Goal: Task Accomplishment & Management: Manage account settings

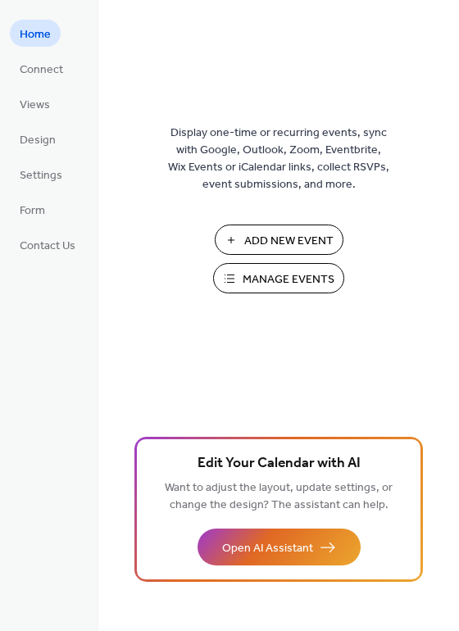
click at [270, 272] on span "Manage Events" at bounding box center [289, 279] width 92 height 17
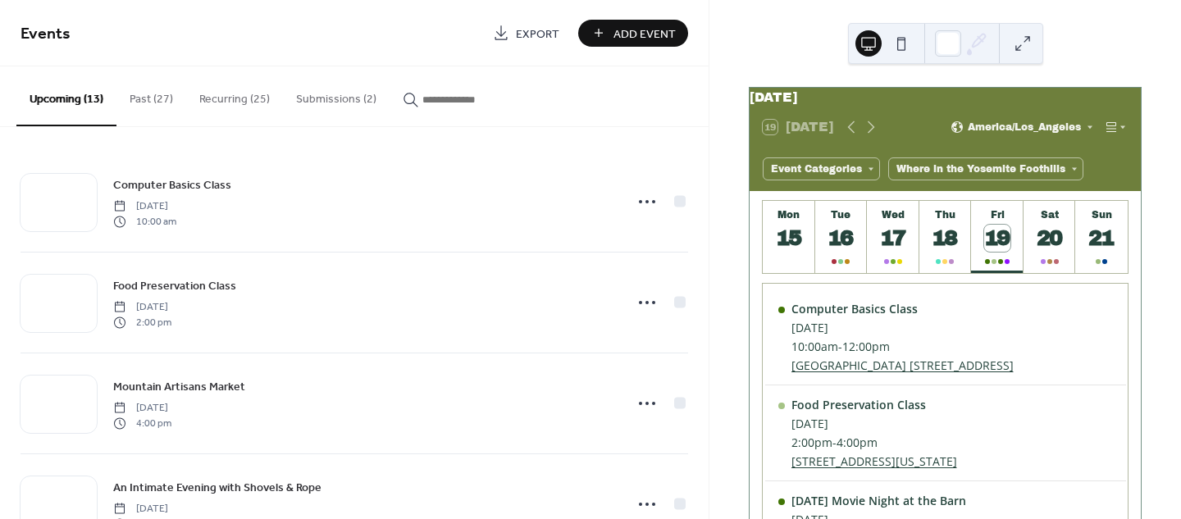
click at [345, 98] on button "Submissions (2)" at bounding box center [336, 95] width 107 height 58
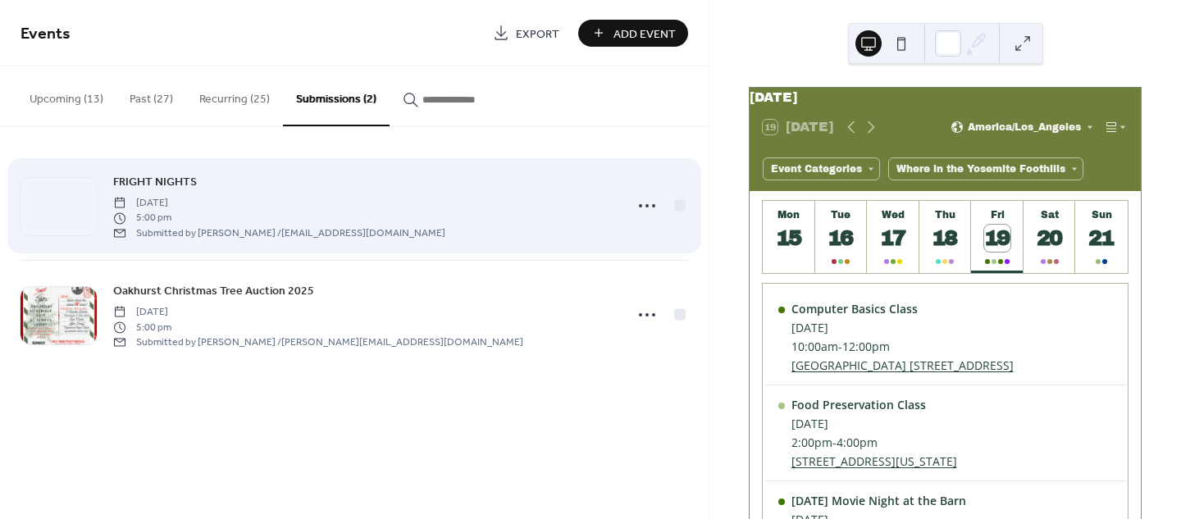
click at [574, 214] on div "FRIGHT NIGHTS [DATE] 5:00 pm Submitted by [PERSON_NAME] / [PERSON_NAME][EMAIL_A…" at bounding box center [363, 205] width 501 height 67
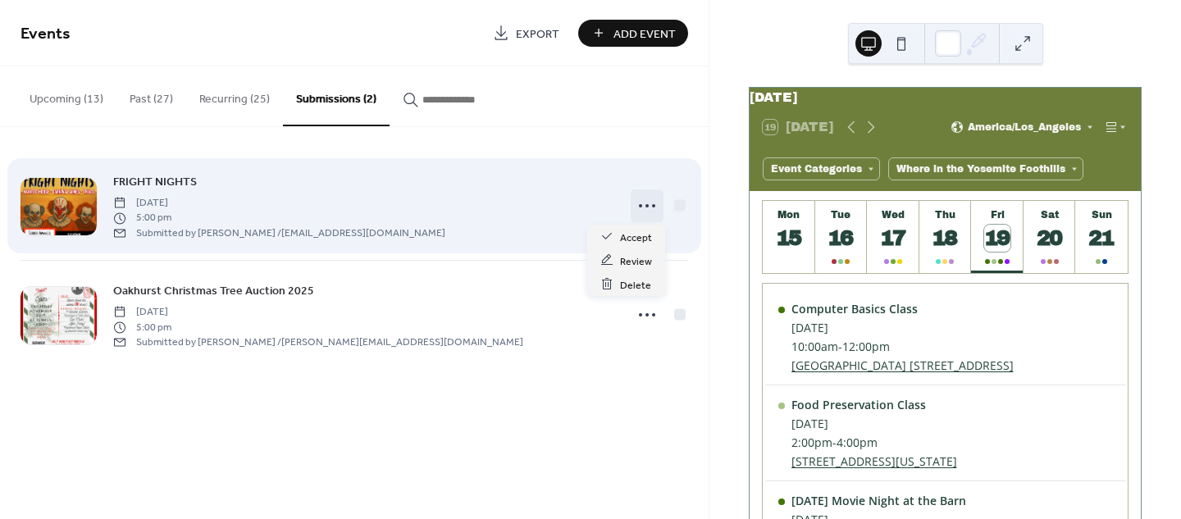
click at [645, 205] on circle at bounding box center [646, 205] width 3 height 3
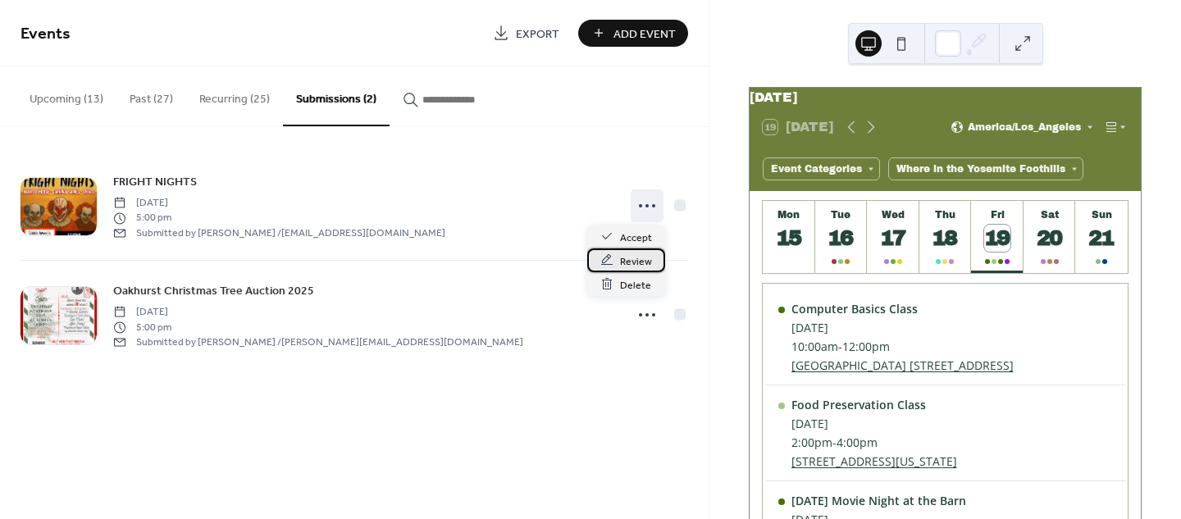
click at [642, 264] on span "Review" at bounding box center [636, 261] width 32 height 17
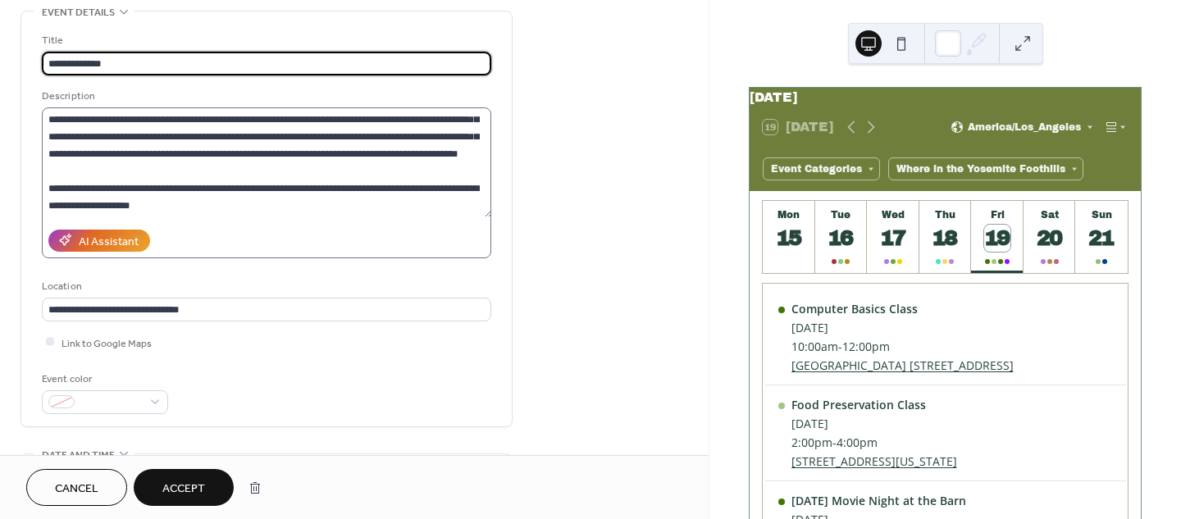
scroll to position [257, 0]
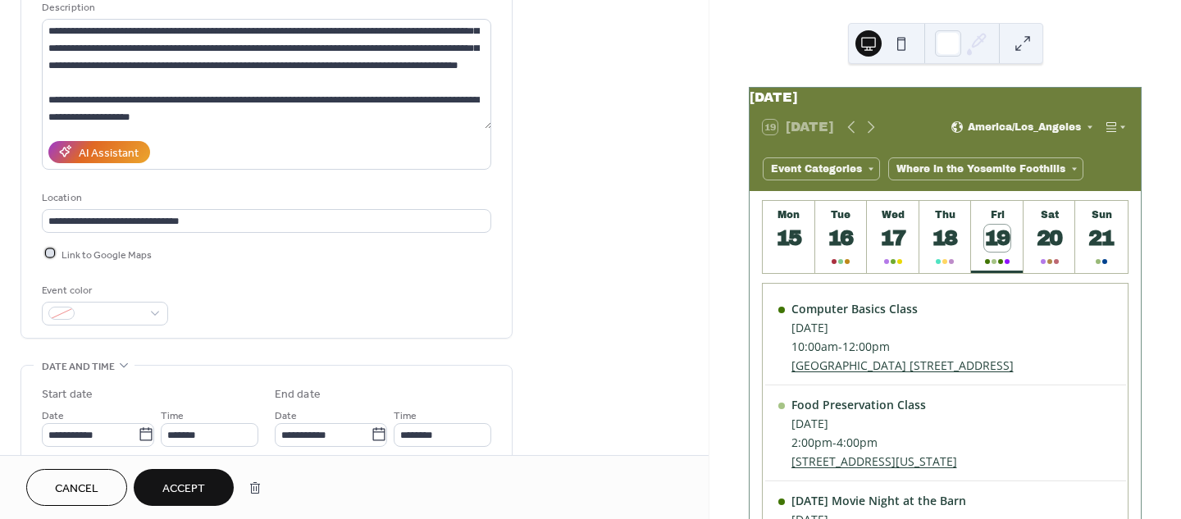
click at [48, 249] on div at bounding box center [50, 253] width 8 height 8
click at [86, 307] on span at bounding box center [111, 314] width 61 height 17
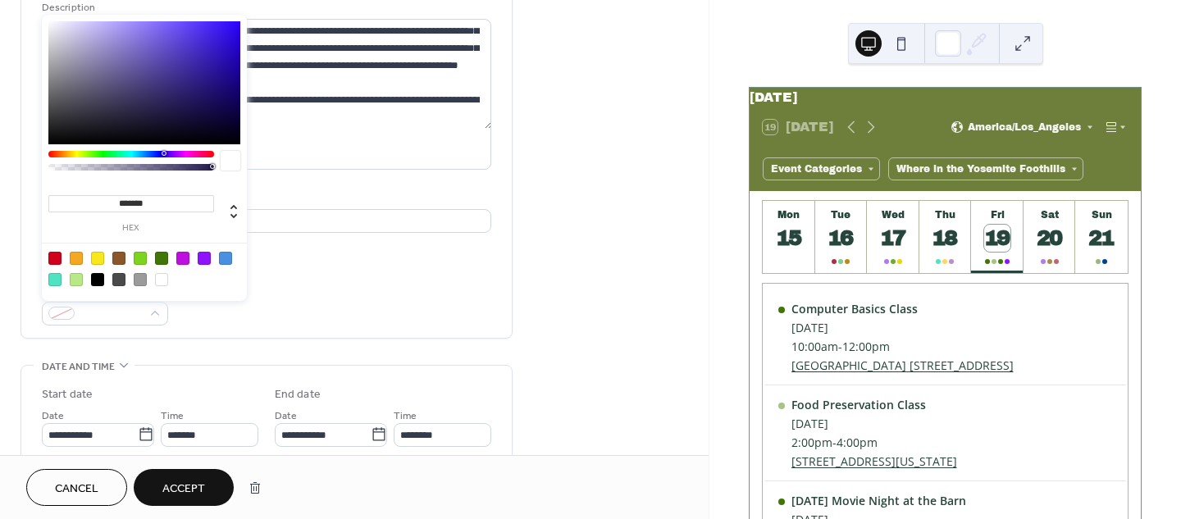
click at [73, 260] on div at bounding box center [76, 258] width 13 height 13
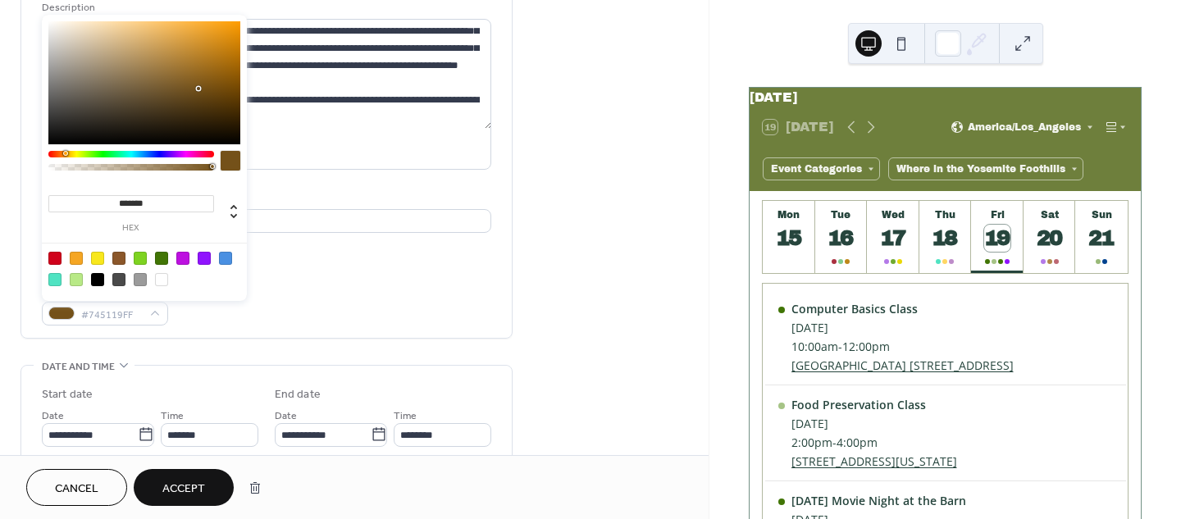
click at [199, 89] on div at bounding box center [144, 82] width 192 height 123
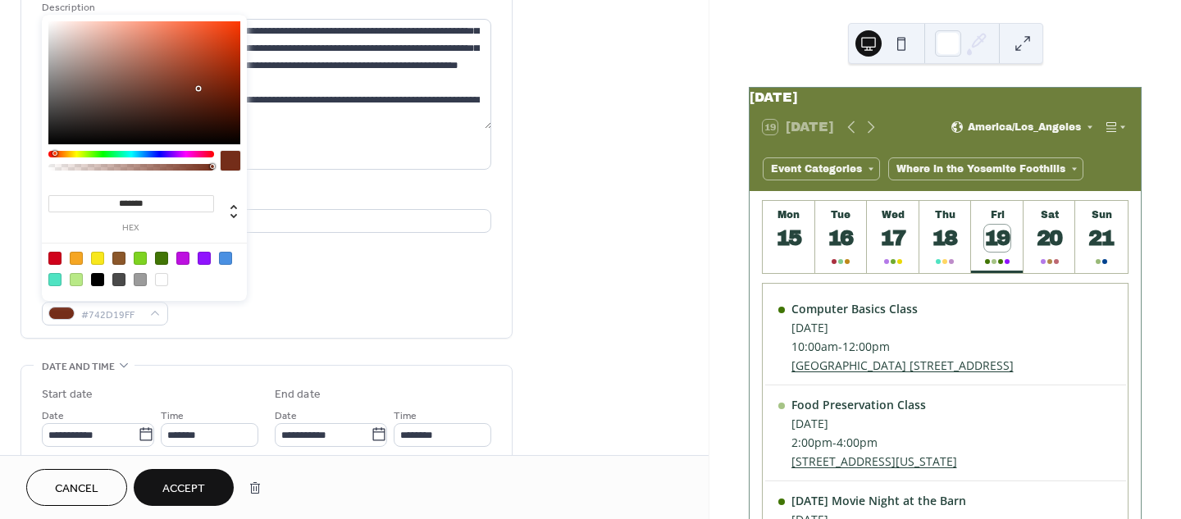
click at [54, 153] on div at bounding box center [131, 154] width 166 height 7
click at [190, 47] on div at bounding box center [144, 82] width 192 height 123
click at [217, 48] on div at bounding box center [144, 82] width 192 height 123
type input "*******"
click at [220, 64] on div at bounding box center [144, 82] width 192 height 123
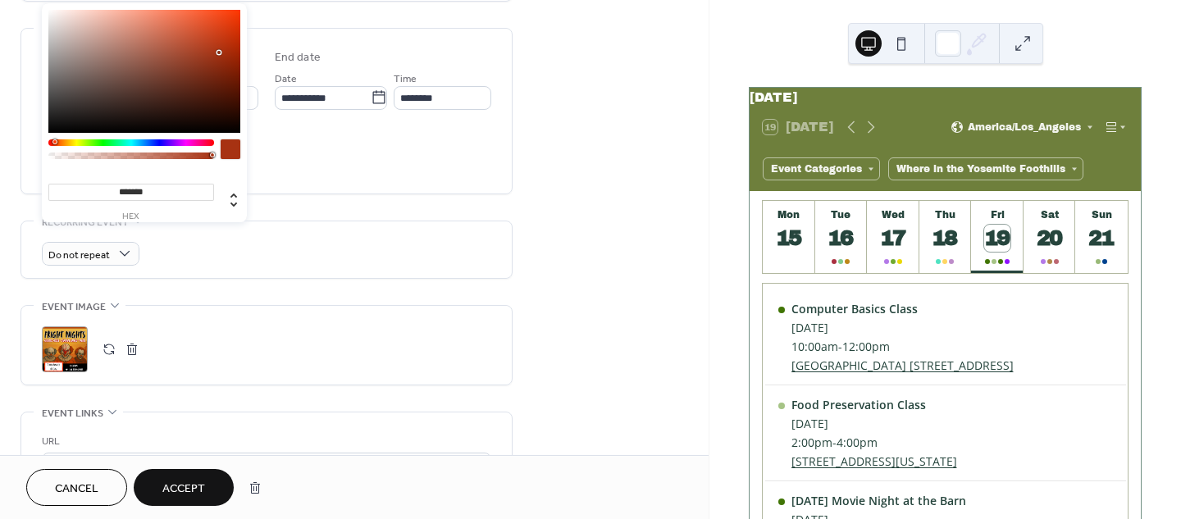
scroll to position [595, 0]
click at [321, 203] on div "**********" at bounding box center [266, 273] width 492 height 1554
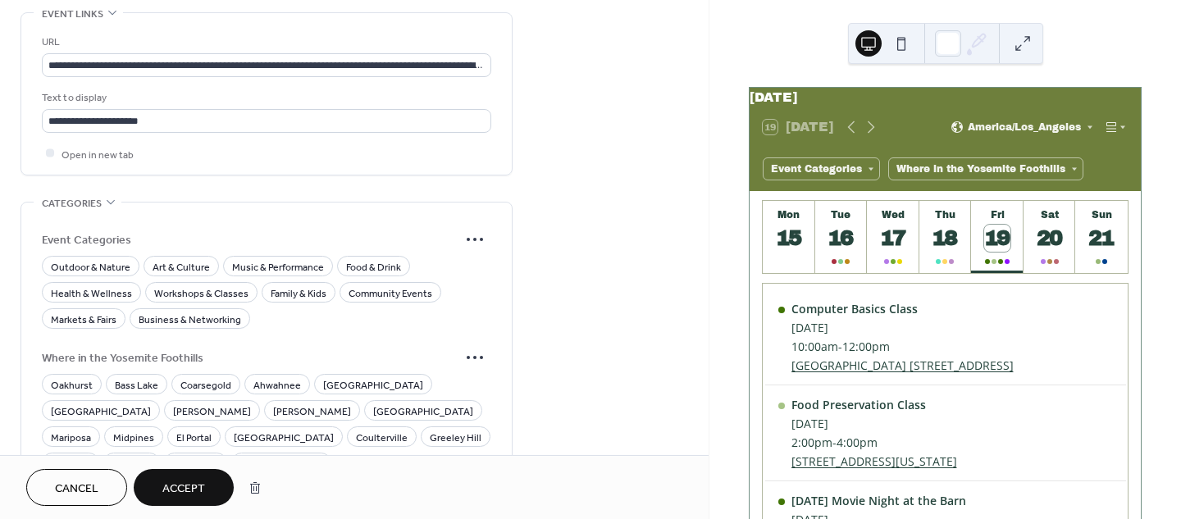
scroll to position [1008, 0]
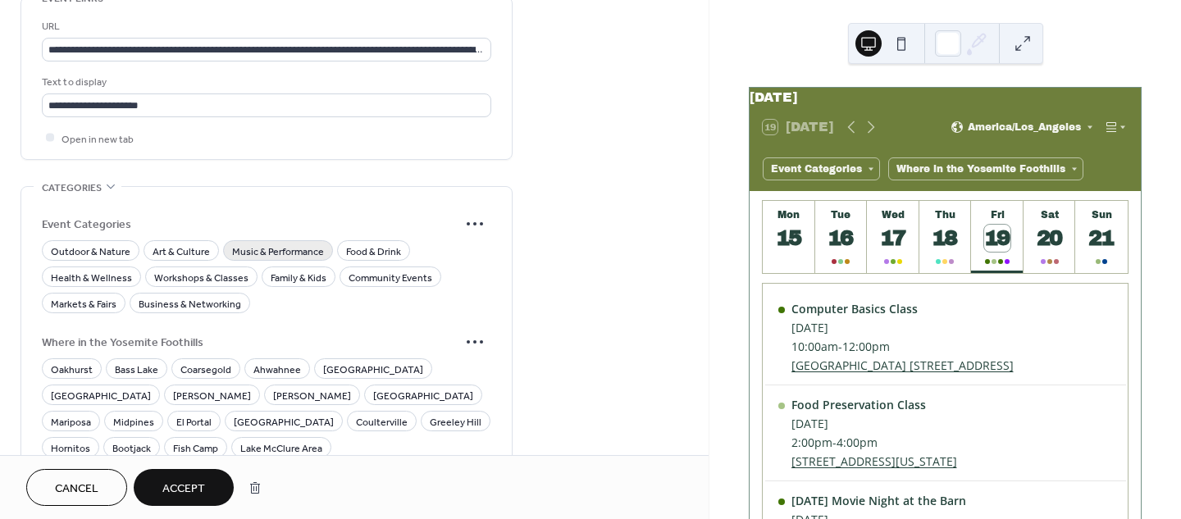
click at [279, 245] on span "Music & Performance" at bounding box center [278, 251] width 92 height 17
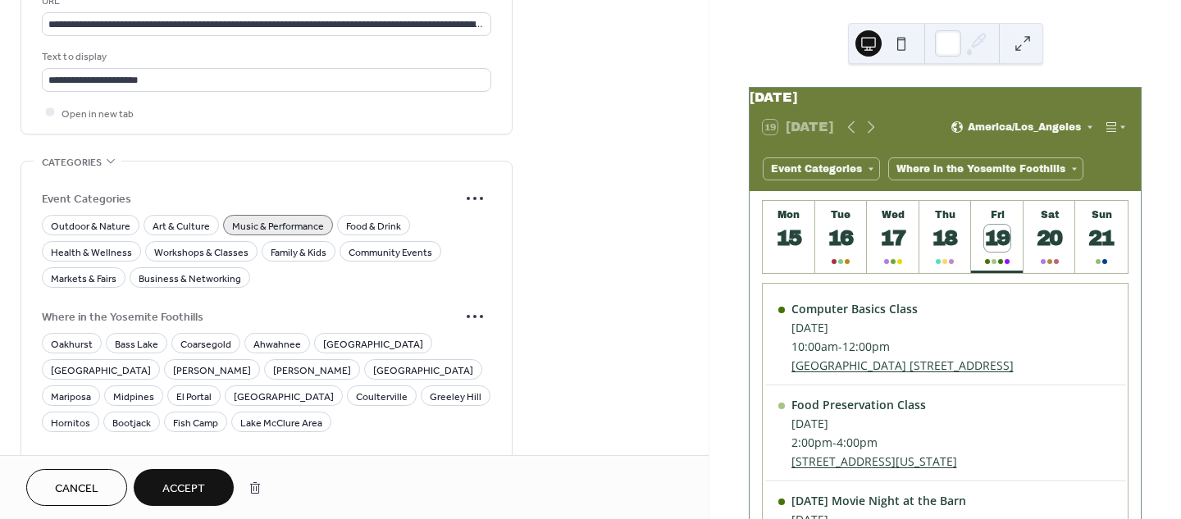
scroll to position [1195, 0]
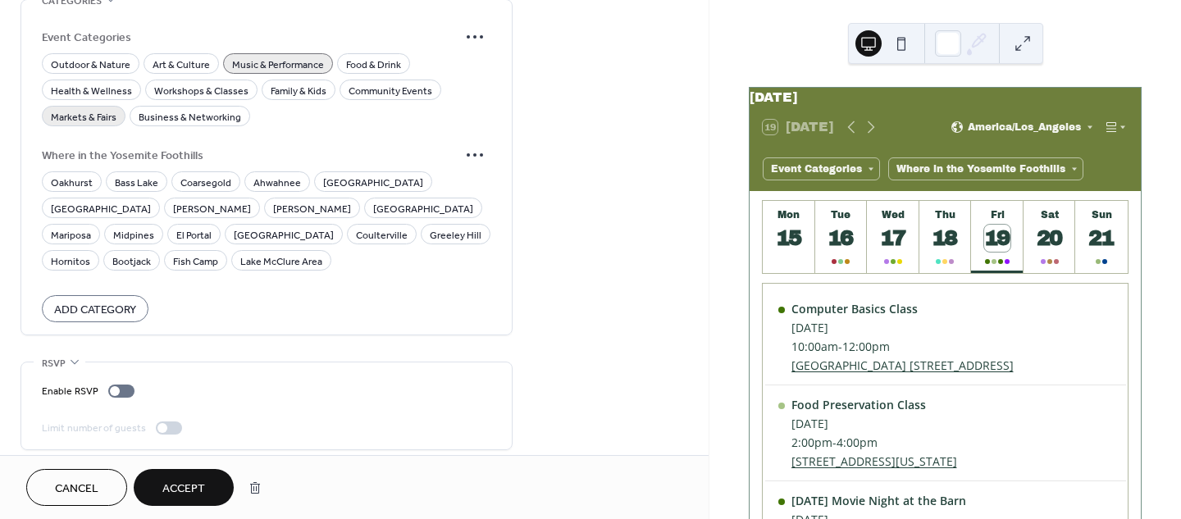
click at [84, 112] on span "Markets & Fairs" at bounding box center [84, 116] width 66 height 17
click at [303, 82] on span "Family & Kids" at bounding box center [299, 90] width 56 height 17
click at [375, 82] on span "Community Events" at bounding box center [390, 90] width 84 height 17
click at [70, 178] on span "Oakhurst" at bounding box center [72, 182] width 42 height 17
click at [179, 481] on span "Accept" at bounding box center [183, 488] width 43 height 17
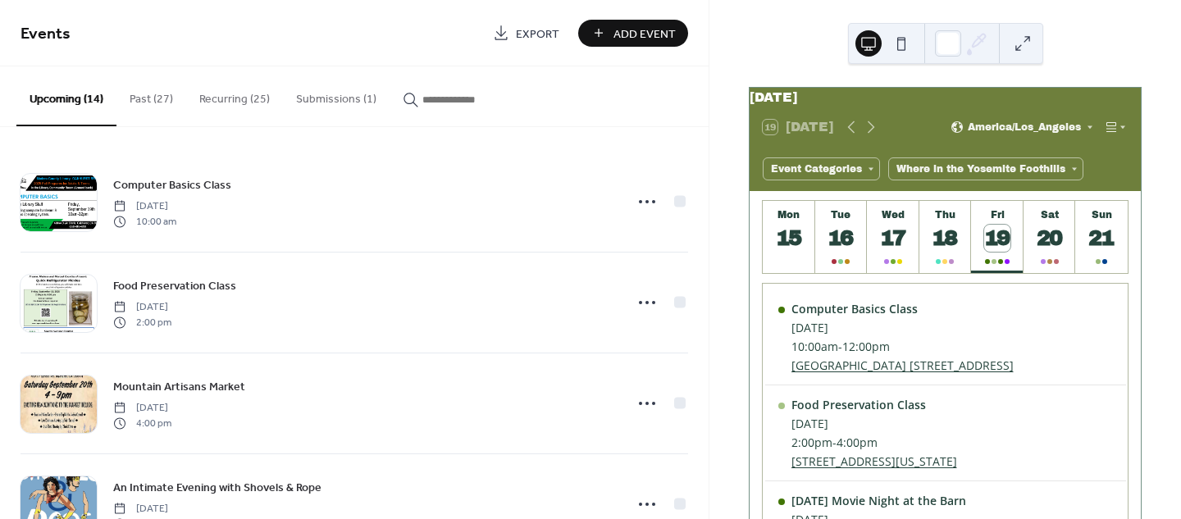
click at [325, 94] on button "Submissions (1)" at bounding box center [336, 95] width 107 height 58
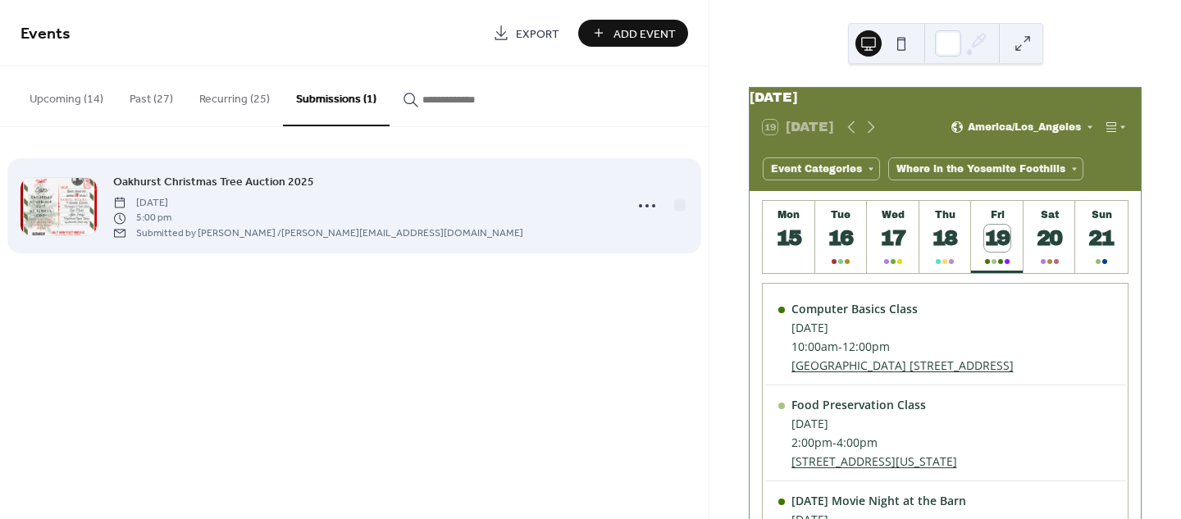
click at [307, 206] on span "[DATE]" at bounding box center [318, 203] width 410 height 15
click at [648, 201] on icon at bounding box center [647, 206] width 26 height 26
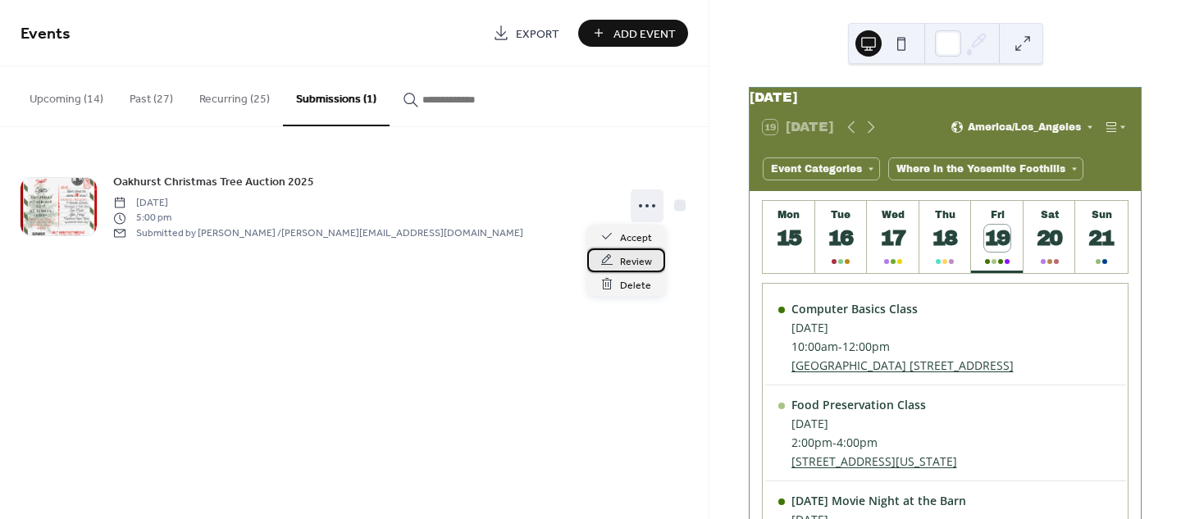
click at [620, 264] on span "Review" at bounding box center [636, 261] width 32 height 17
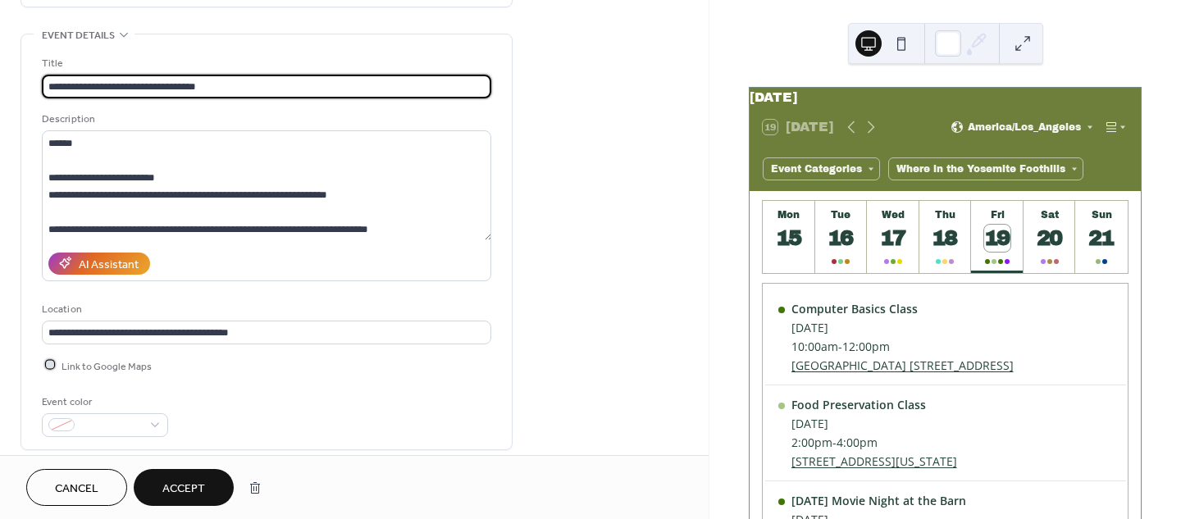
click at [54, 357] on div at bounding box center [50, 365] width 16 height 16
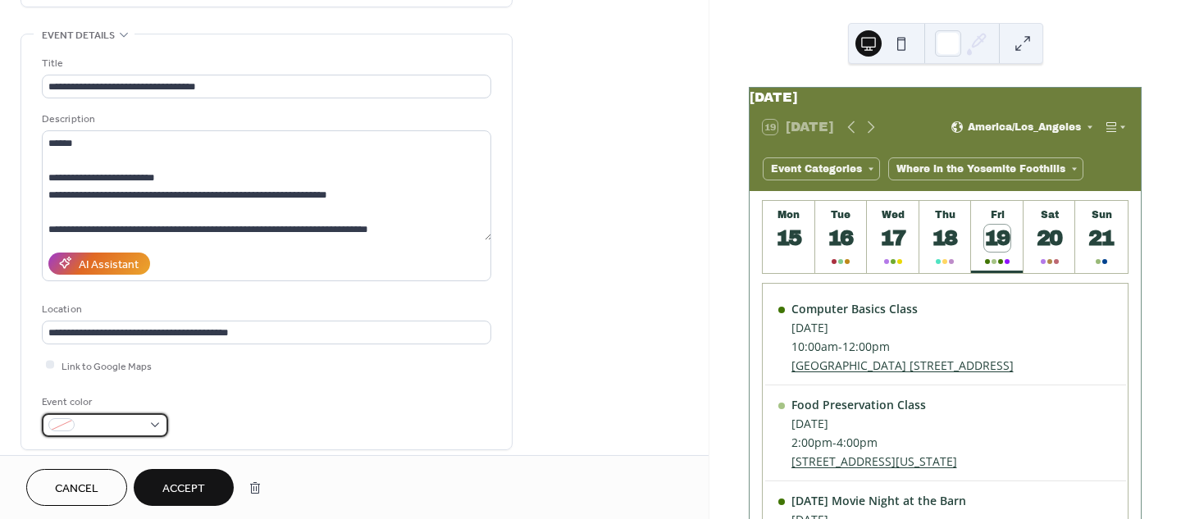
click at [128, 417] on span at bounding box center [111, 425] width 61 height 17
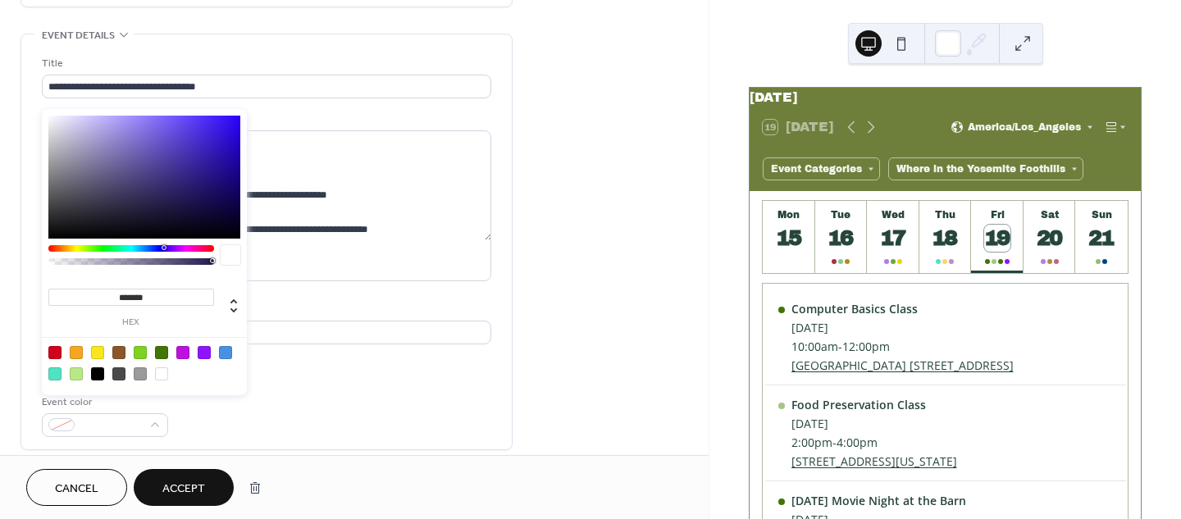
click at [224, 351] on div at bounding box center [225, 352] width 13 height 13
type input "*******"
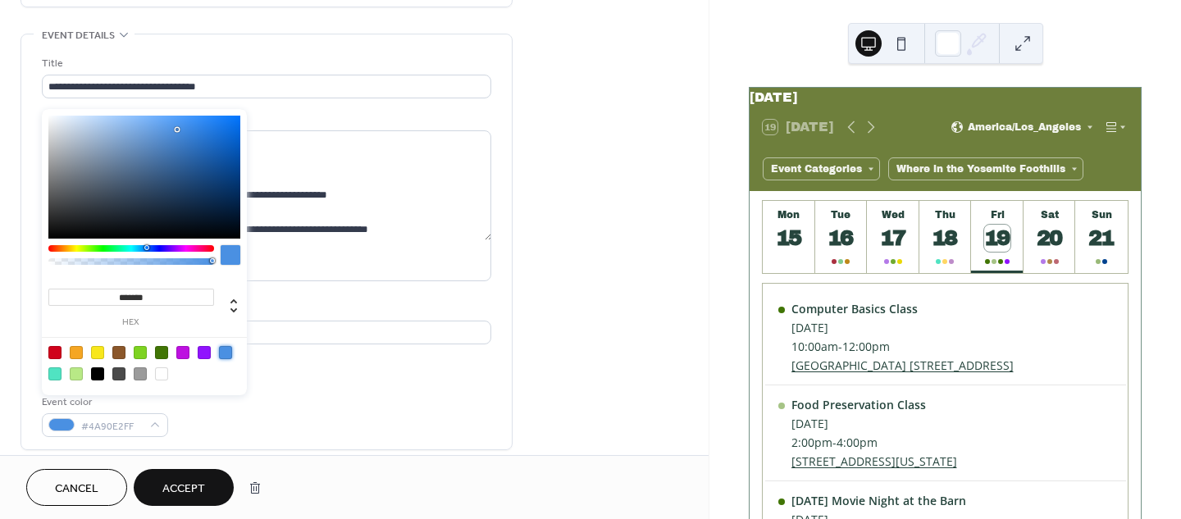
click at [351, 357] on div "Link to Google Maps" at bounding box center [266, 365] width 449 height 17
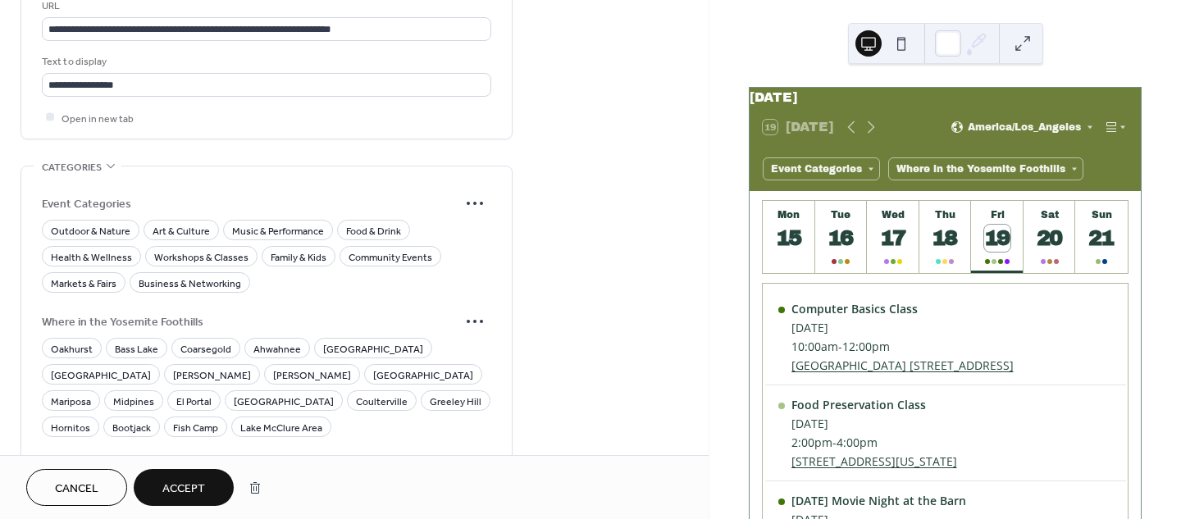
scroll to position [1050, 0]
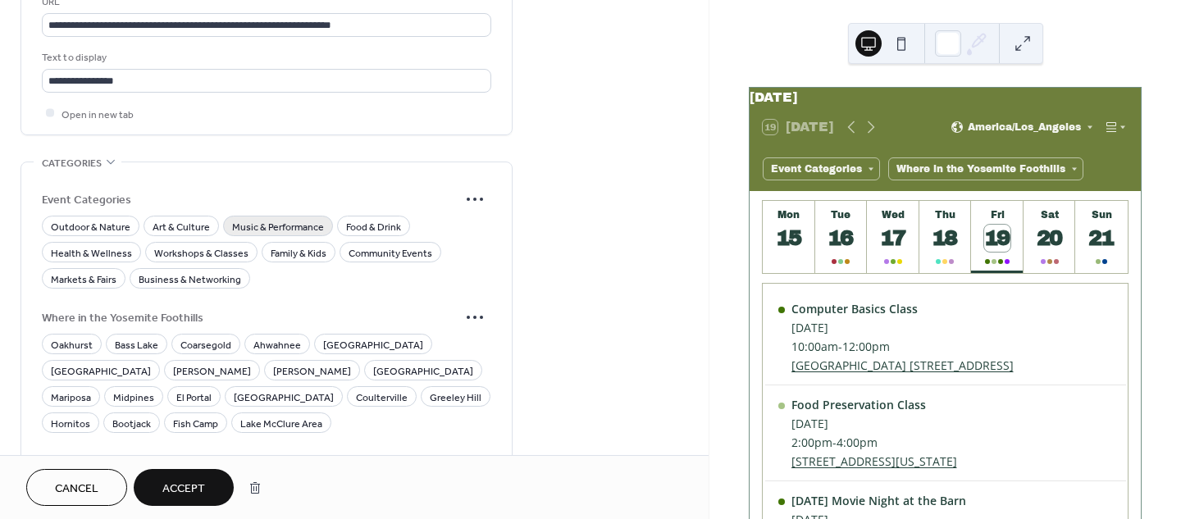
click at [300, 218] on span "Music & Performance" at bounding box center [278, 226] width 92 height 17
click at [78, 271] on span "Markets & Fairs" at bounding box center [84, 279] width 66 height 17
click at [309, 244] on span "Family & Kids" at bounding box center [299, 252] width 56 height 17
click at [375, 244] on span "Community Events" at bounding box center [390, 252] width 84 height 17
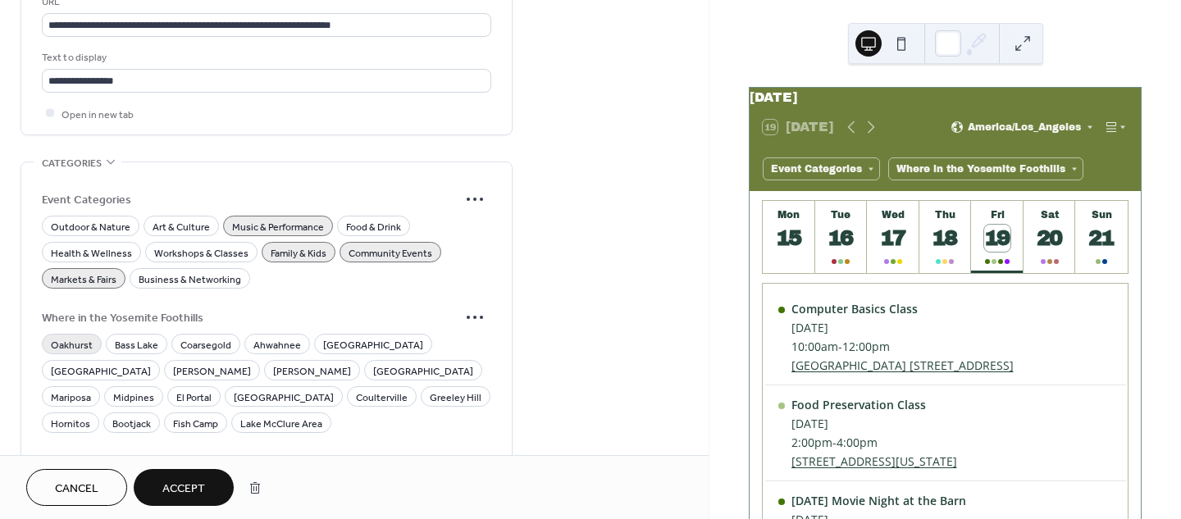
click at [75, 336] on span "Oakhurst" at bounding box center [72, 344] width 42 height 17
click at [376, 218] on span "Food & Drink" at bounding box center [373, 226] width 55 height 17
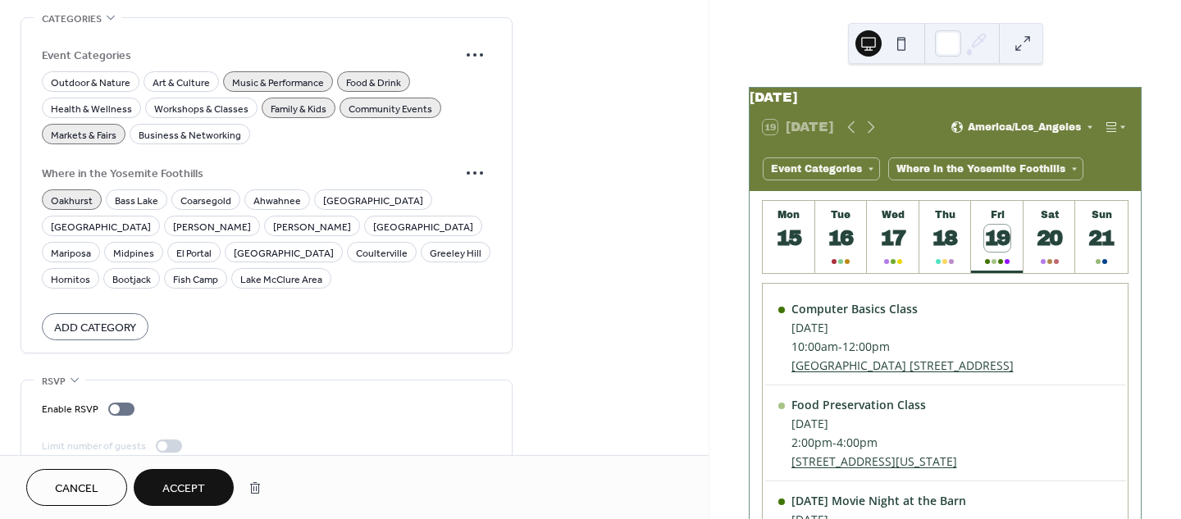
scroll to position [1195, 0]
click at [218, 270] on span "Fish Camp" at bounding box center [195, 278] width 45 height 17
click at [71, 191] on span "Oakhurst" at bounding box center [72, 199] width 42 height 17
click at [177, 484] on span "Accept" at bounding box center [183, 488] width 43 height 17
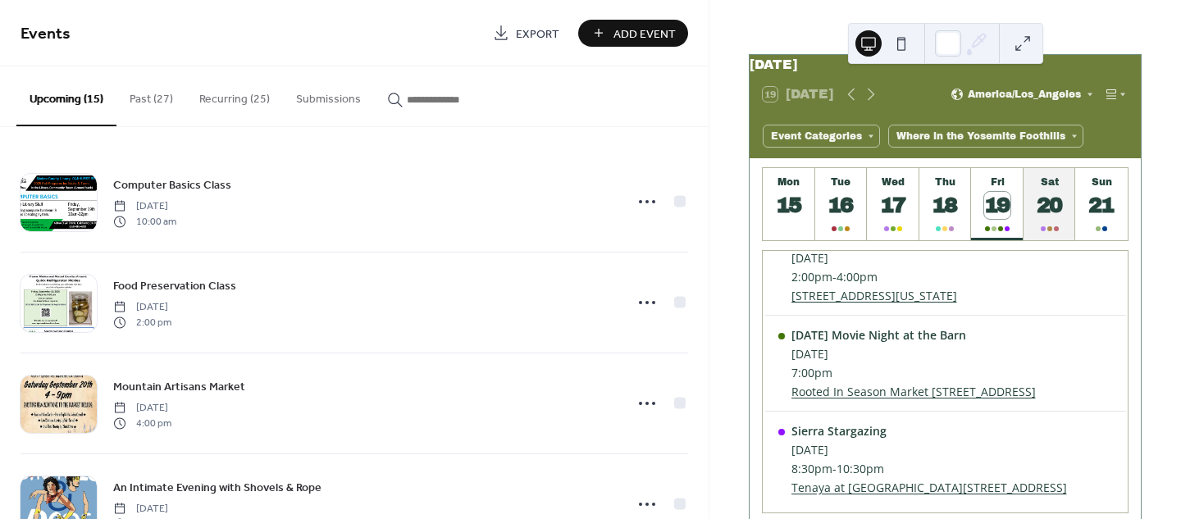
scroll to position [29, 0]
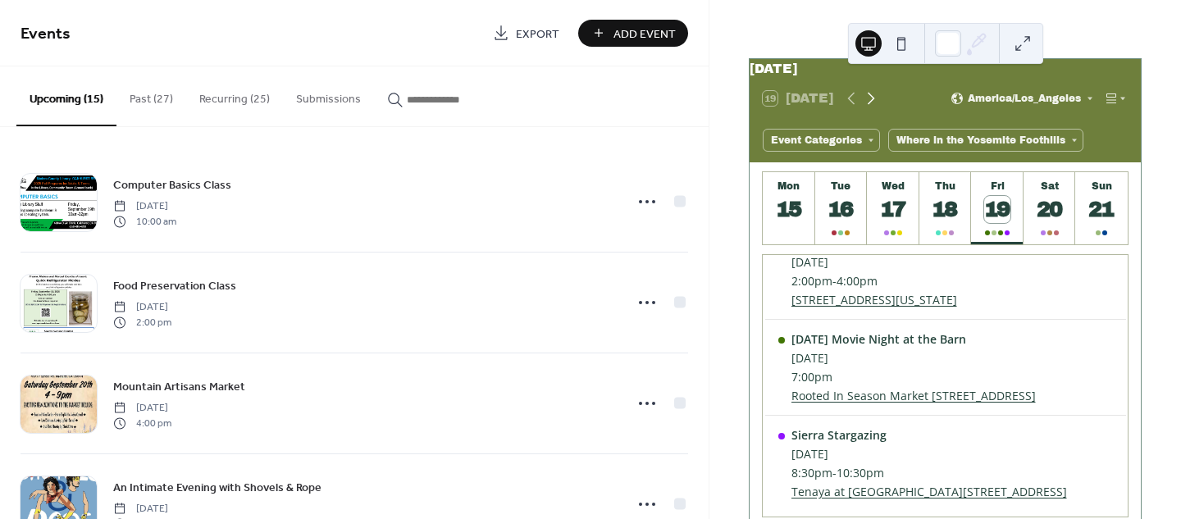
click at [872, 105] on icon at bounding box center [870, 99] width 7 height 12
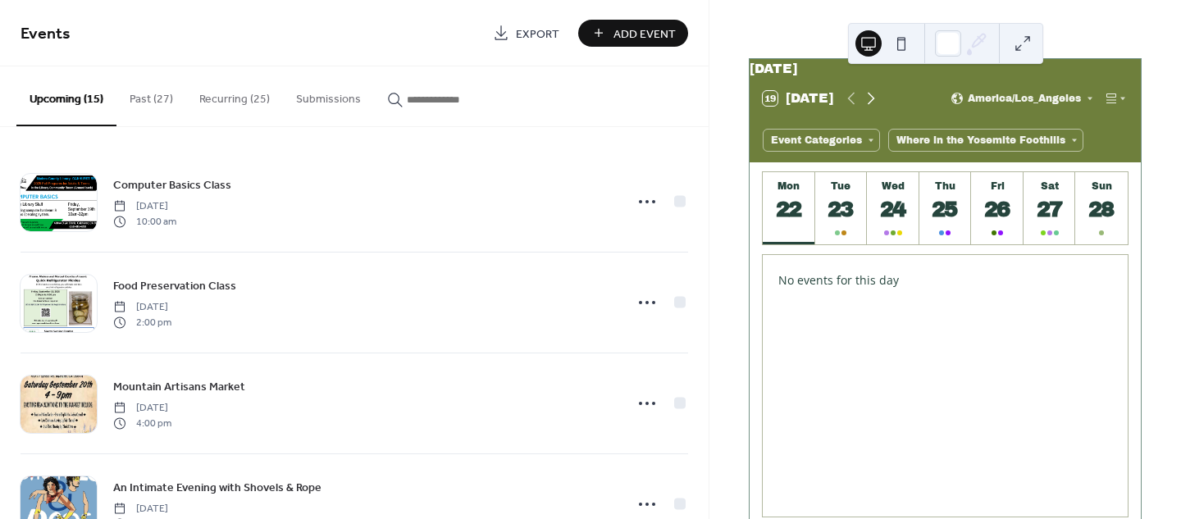
scroll to position [0, 0]
click at [839, 221] on div "23" at bounding box center [840, 209] width 27 height 27
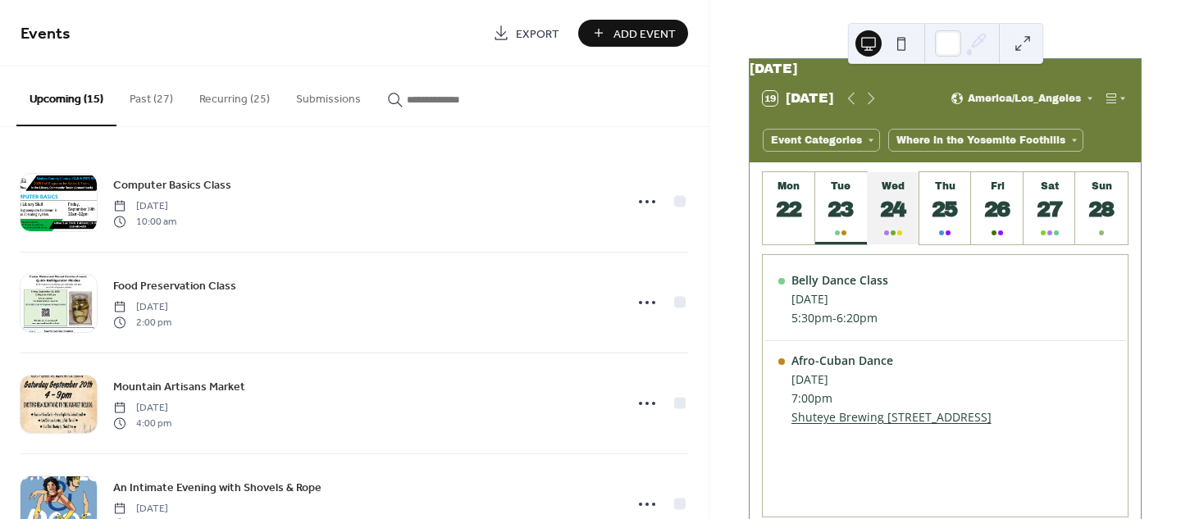
click at [896, 222] on div "24" at bounding box center [893, 209] width 27 height 27
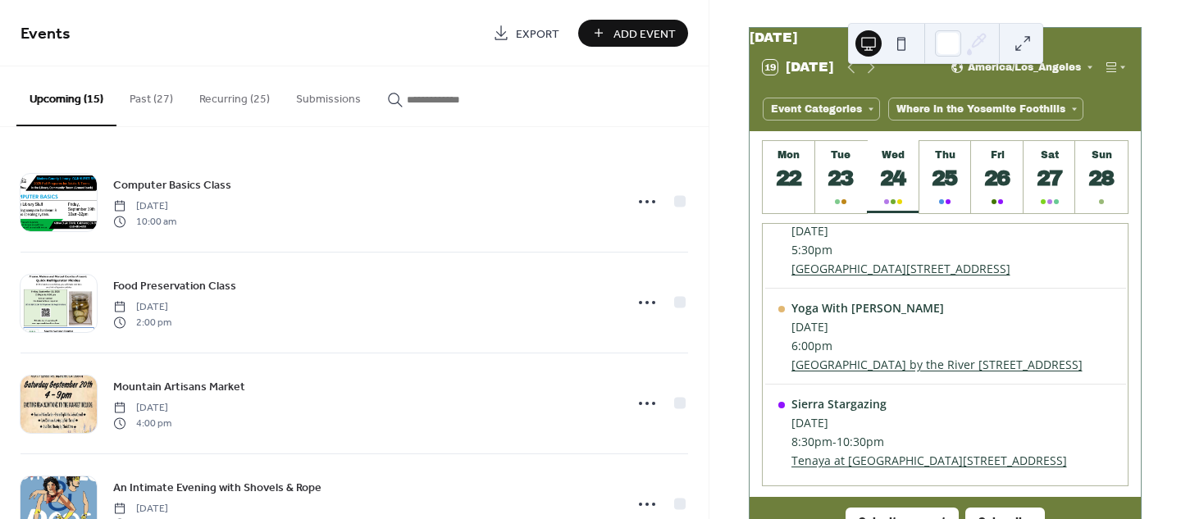
scroll to position [62, 0]
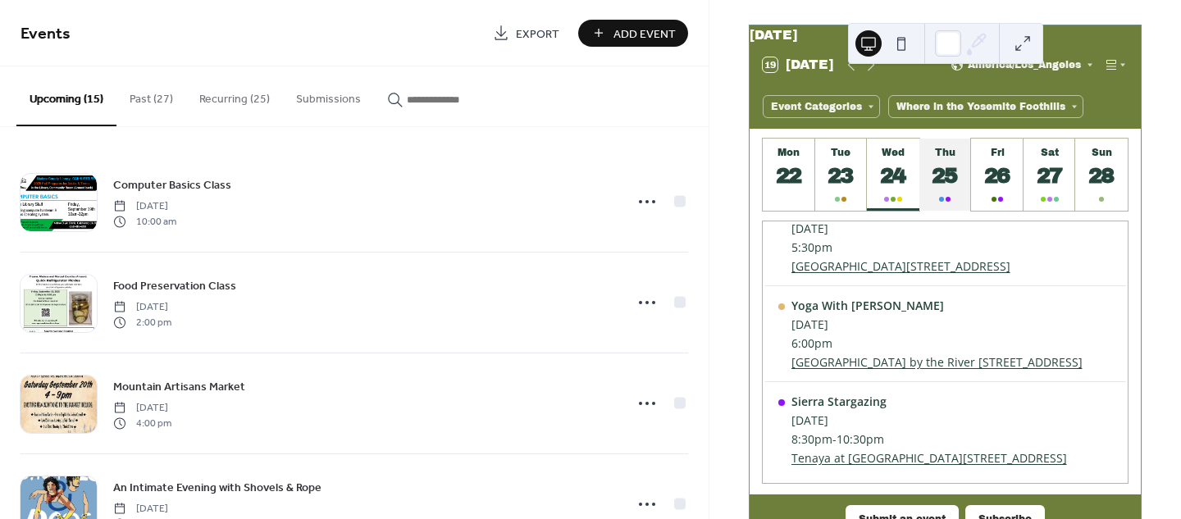
click at [939, 202] on div at bounding box center [944, 199] width 11 height 13
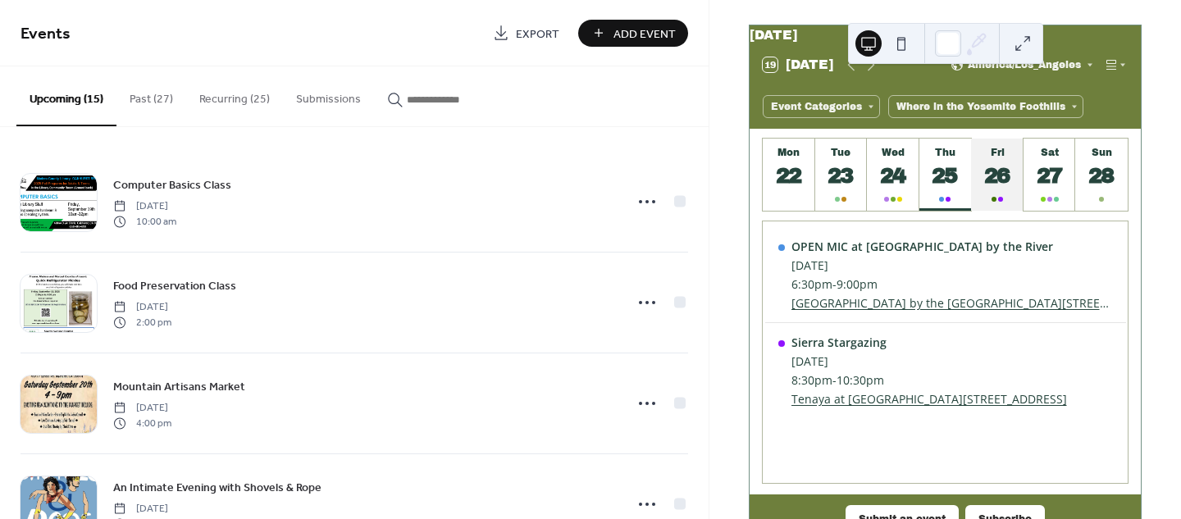
click at [1008, 196] on button "Fri 26" at bounding box center [997, 175] width 52 height 72
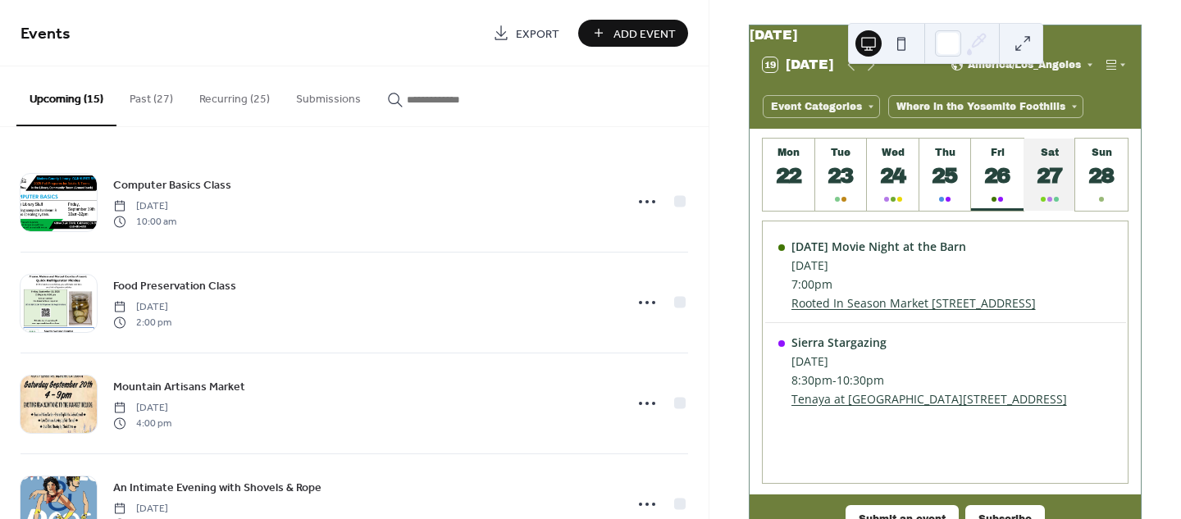
click at [1044, 200] on div at bounding box center [1049, 199] width 18 height 13
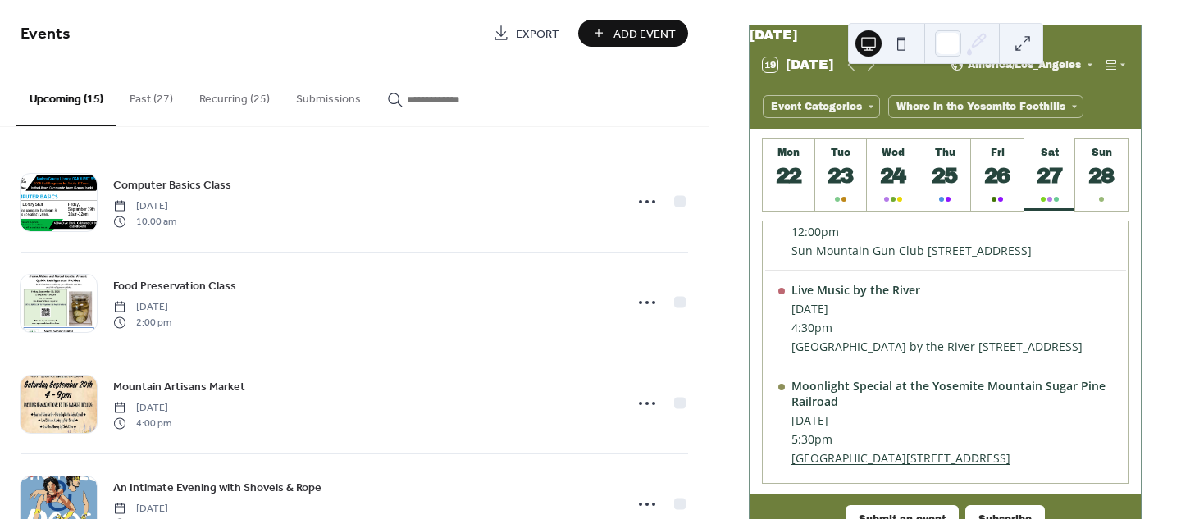
scroll to position [112, 0]
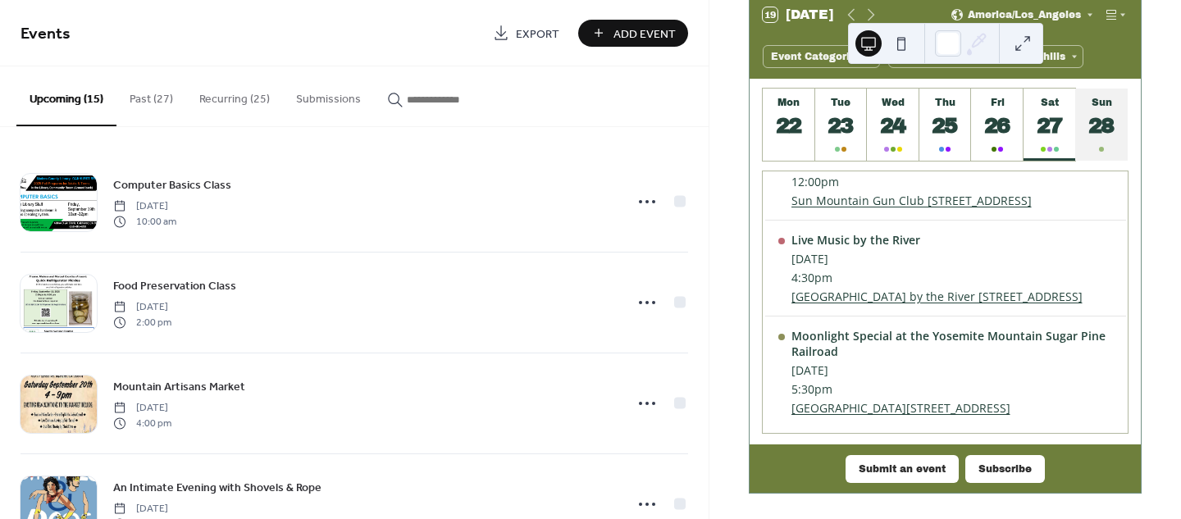
click at [1103, 124] on div "28" at bounding box center [1101, 125] width 27 height 27
